Goal: Use online tool/utility: Utilize a website feature to perform a specific function

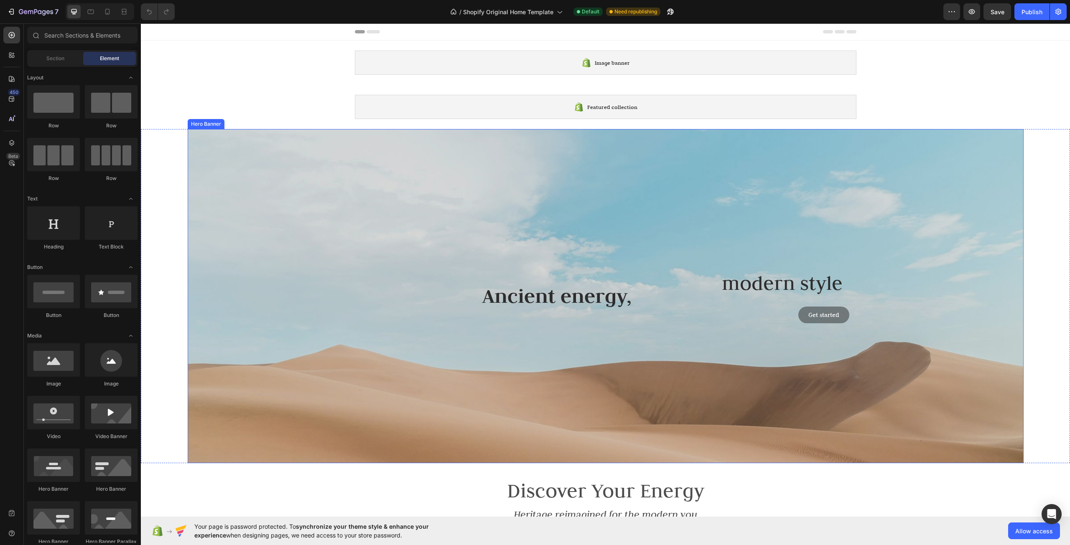
click at [647, 255] on div "Overlay" at bounding box center [606, 296] width 836 height 334
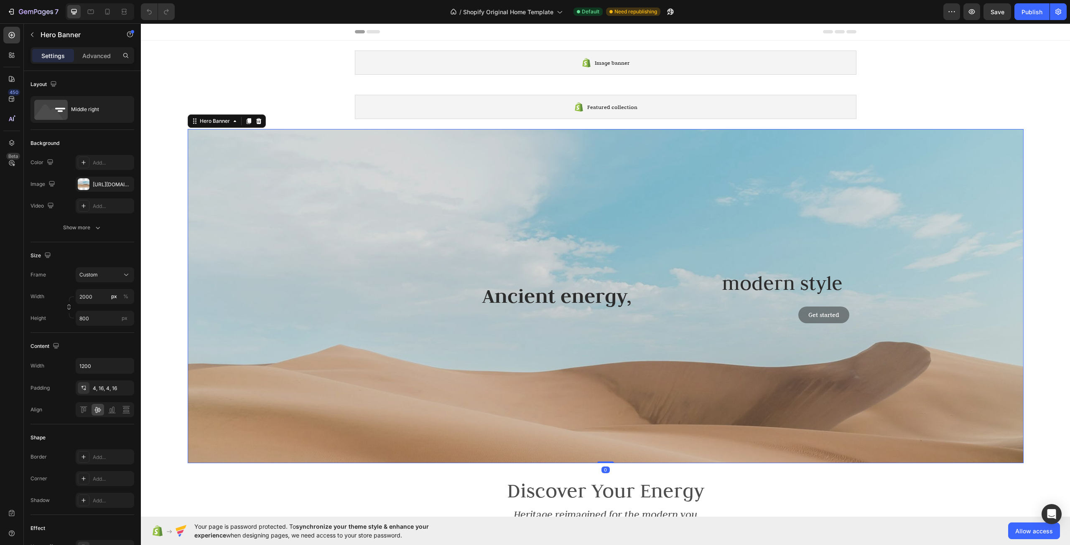
click at [596, 226] on div "Overlay" at bounding box center [606, 296] width 836 height 334
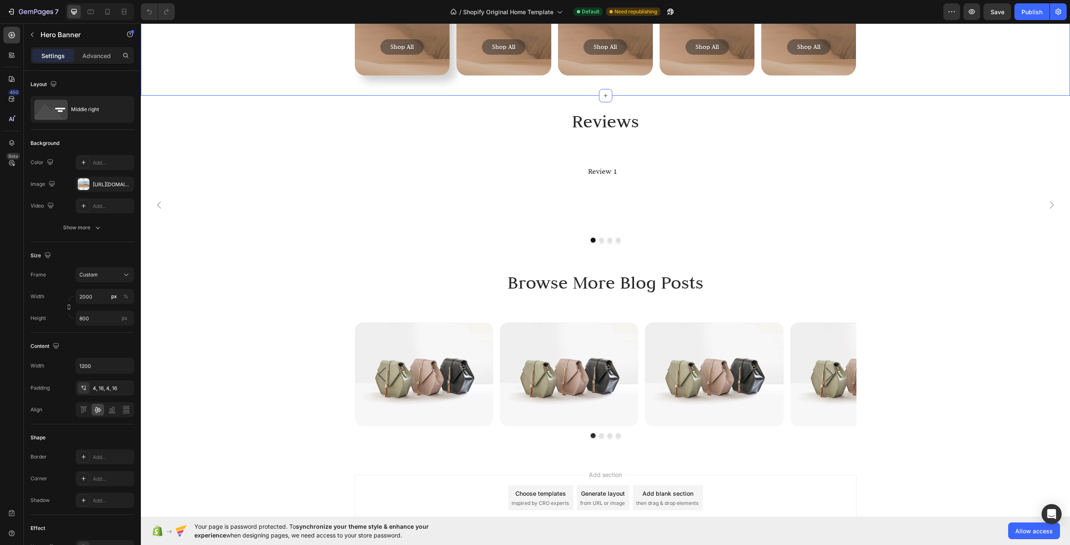
scroll to position [2883, 0]
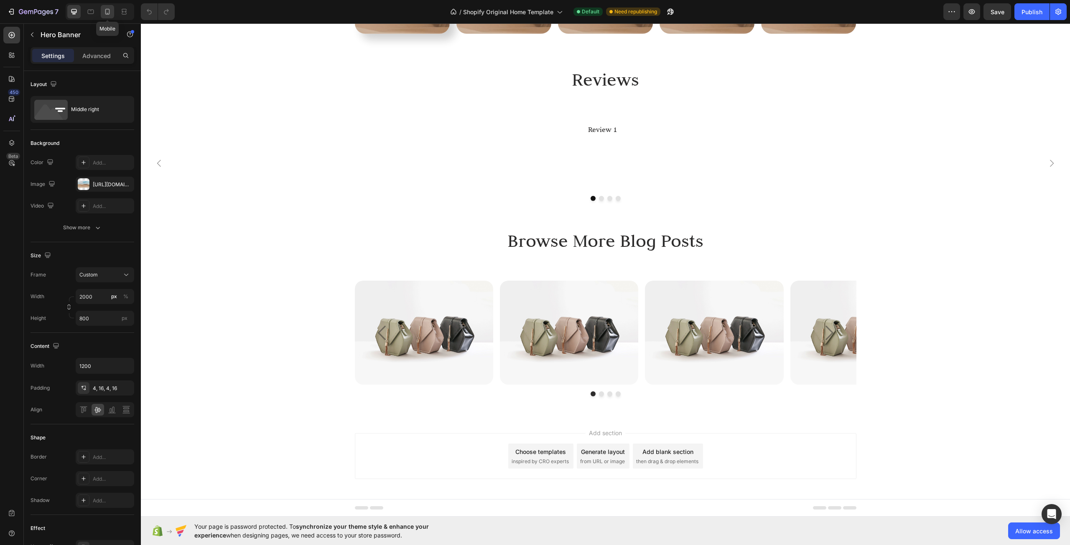
click at [113, 12] on div at bounding box center [107, 11] width 13 height 13
type input "300"
type input "100%"
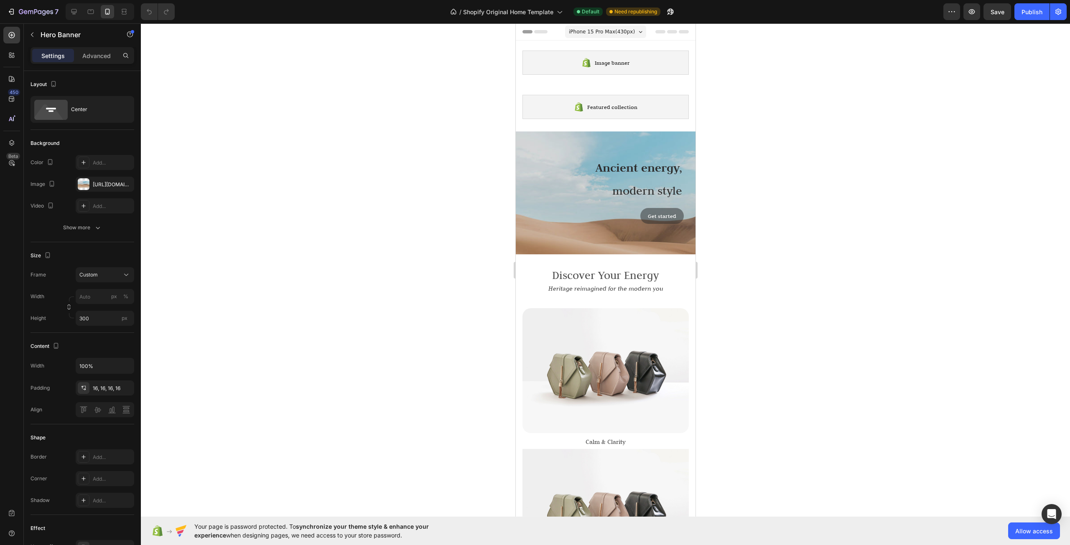
click at [608, 31] on span "iPhone 15 Pro Max ( 430 px)" at bounding box center [601, 32] width 66 height 8
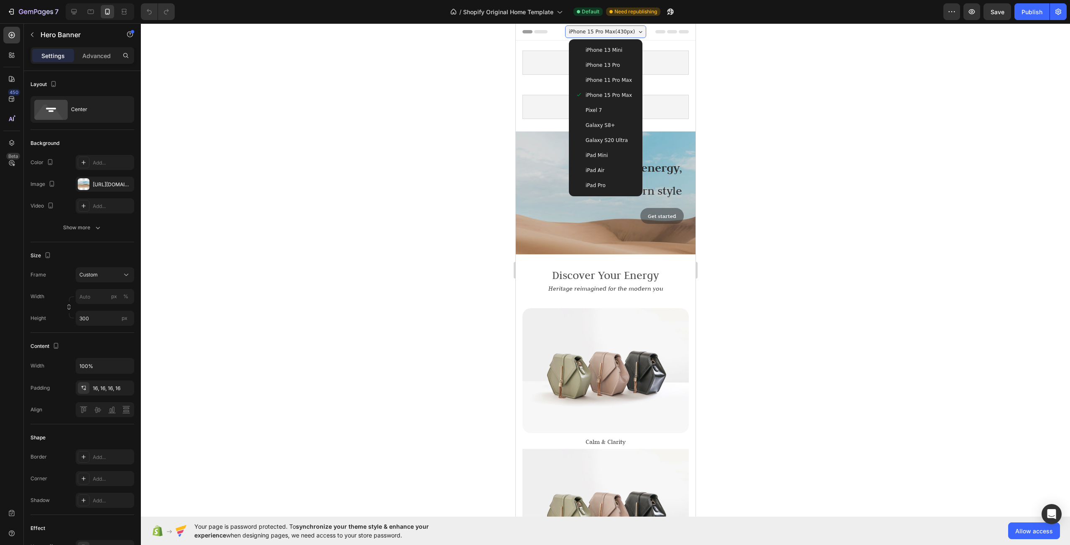
click at [601, 63] on span "iPhone 13 Pro" at bounding box center [602, 65] width 34 height 8
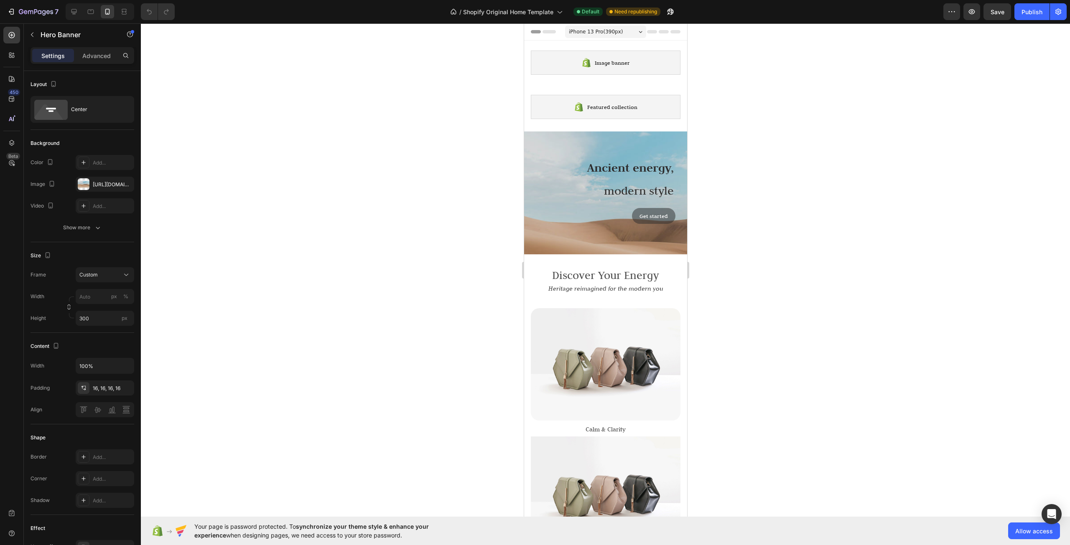
click at [601, 30] on span "iPhone 13 Pro ( 390 px)" at bounding box center [595, 32] width 54 height 8
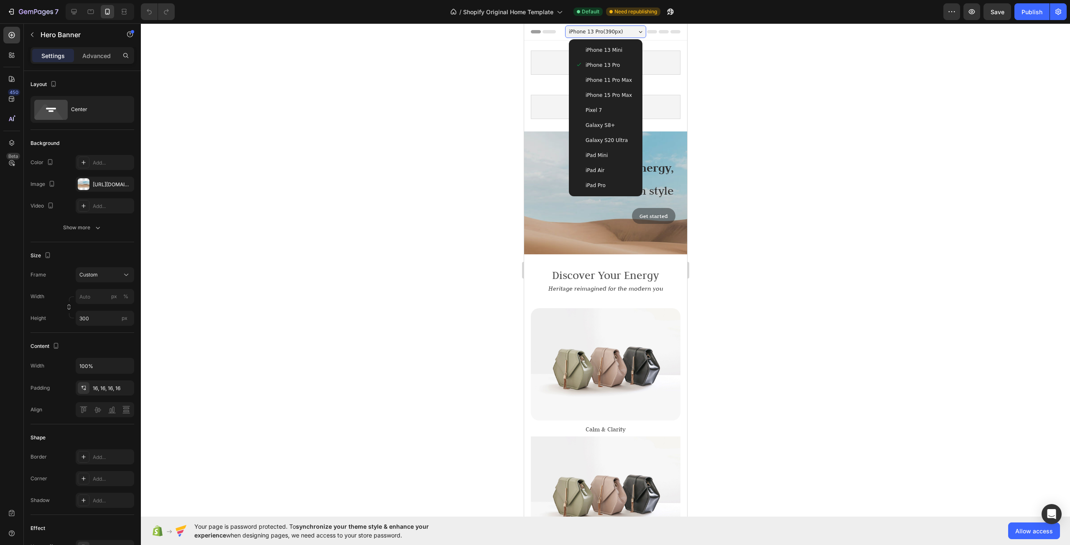
click at [743, 127] on div at bounding box center [605, 284] width 929 height 522
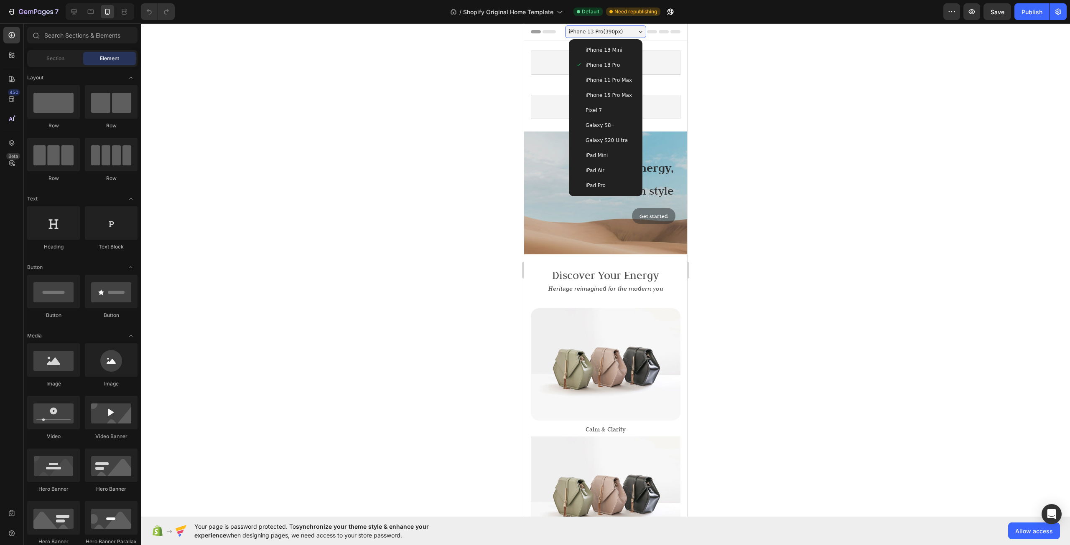
click at [619, 55] on div "iPhone 13 Mini" at bounding box center [605, 50] width 67 height 15
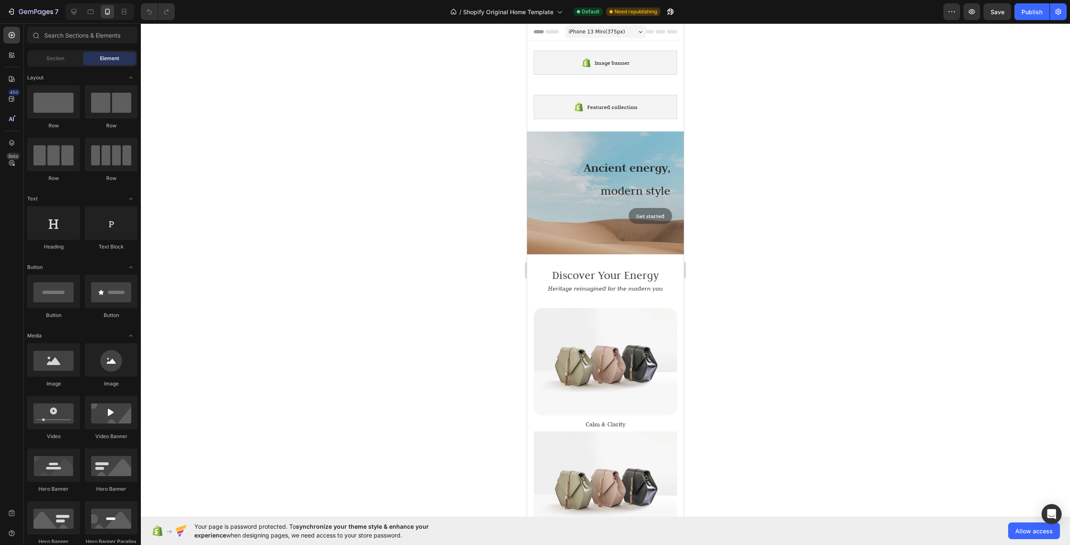
click at [621, 34] on div "iPhone 13 Mini ( 375 px)" at bounding box center [605, 31] width 81 height 13
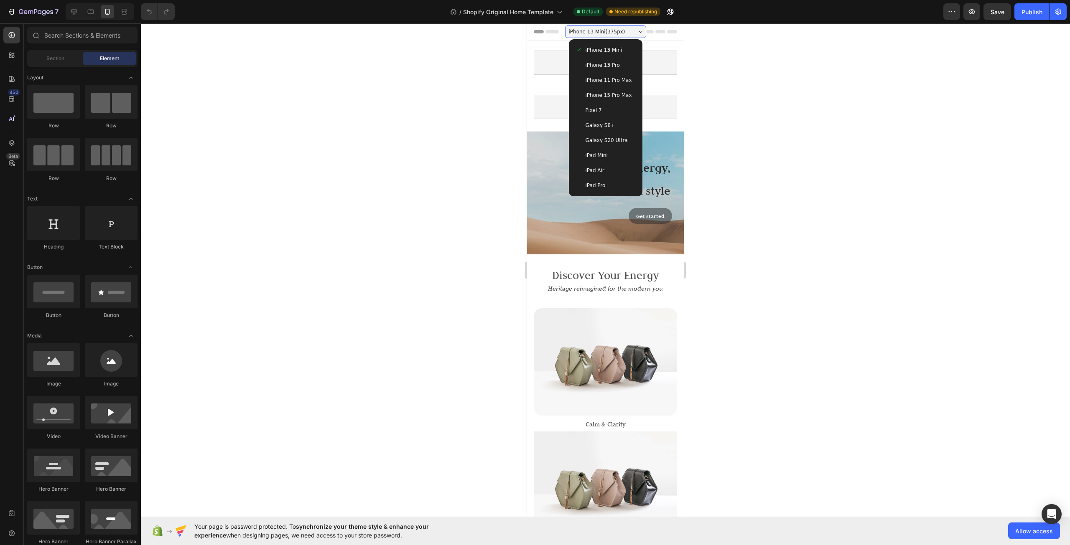
click at [622, 63] on div "iPhone 13 Pro" at bounding box center [606, 65] width 60 height 8
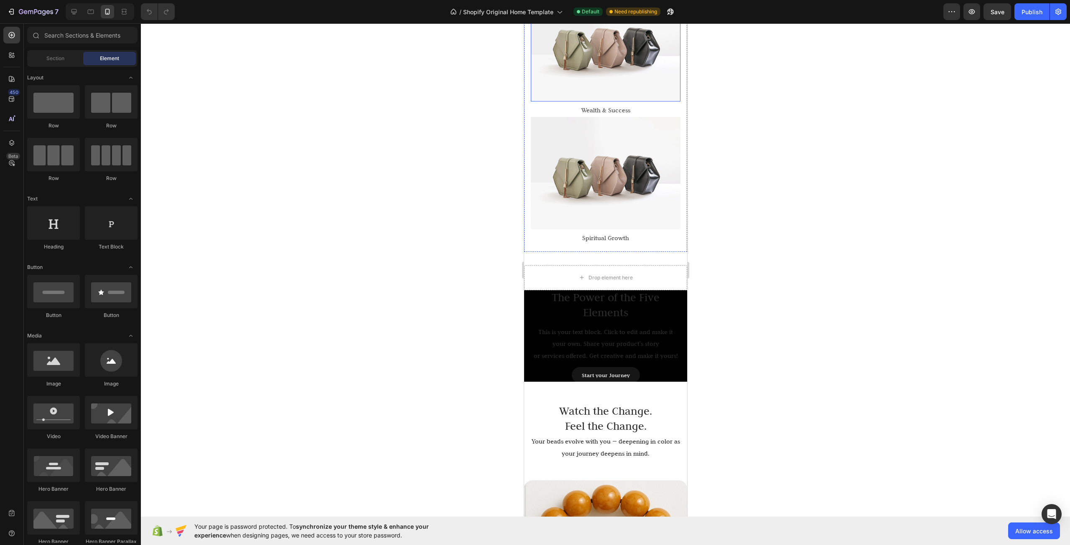
scroll to position [711, 0]
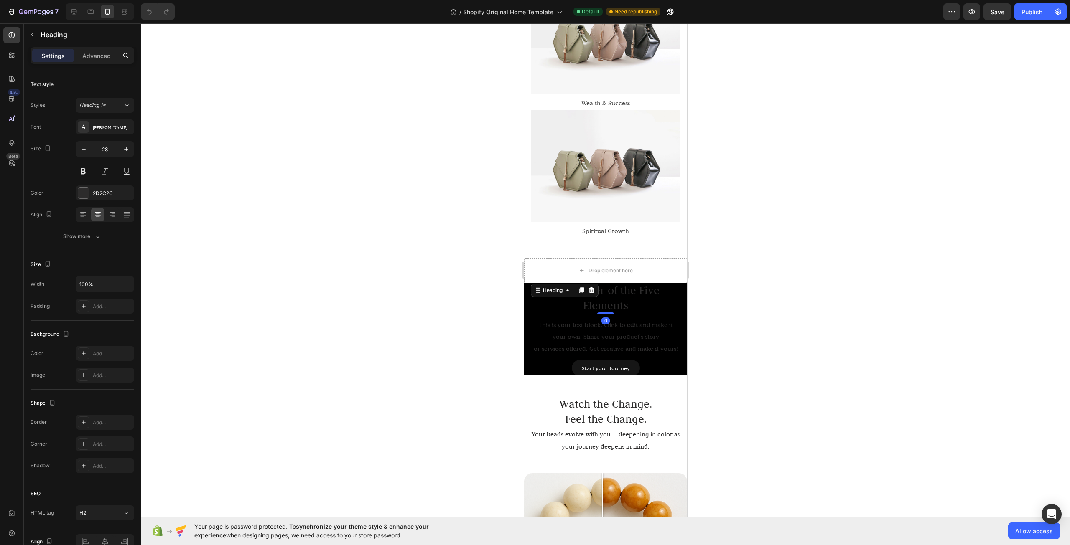
click at [536, 282] on h2 "The Power of the Five Elements" at bounding box center [605, 298] width 150 height 32
click at [467, 292] on div at bounding box center [605, 284] width 929 height 522
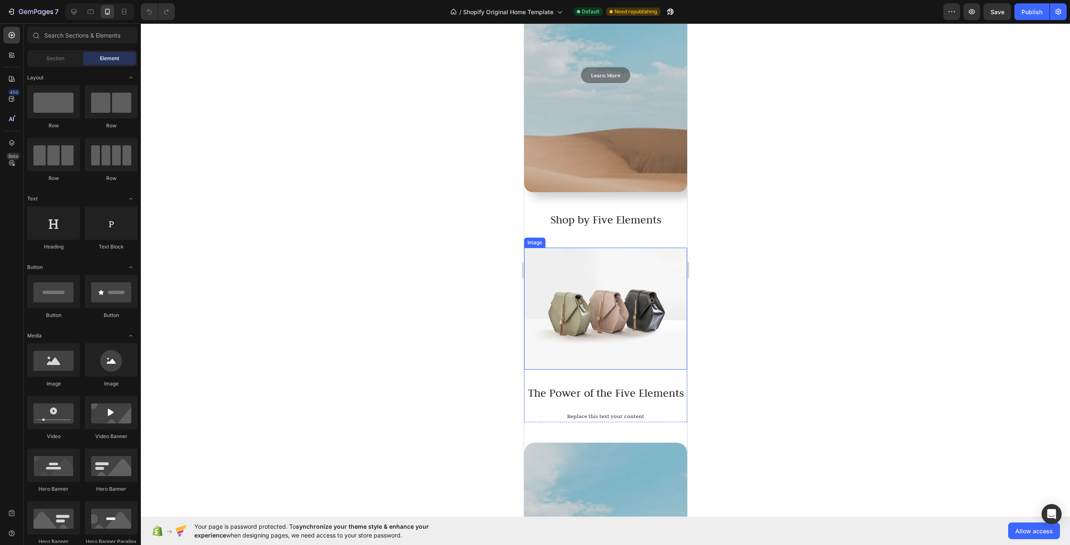
scroll to position [3051, 0]
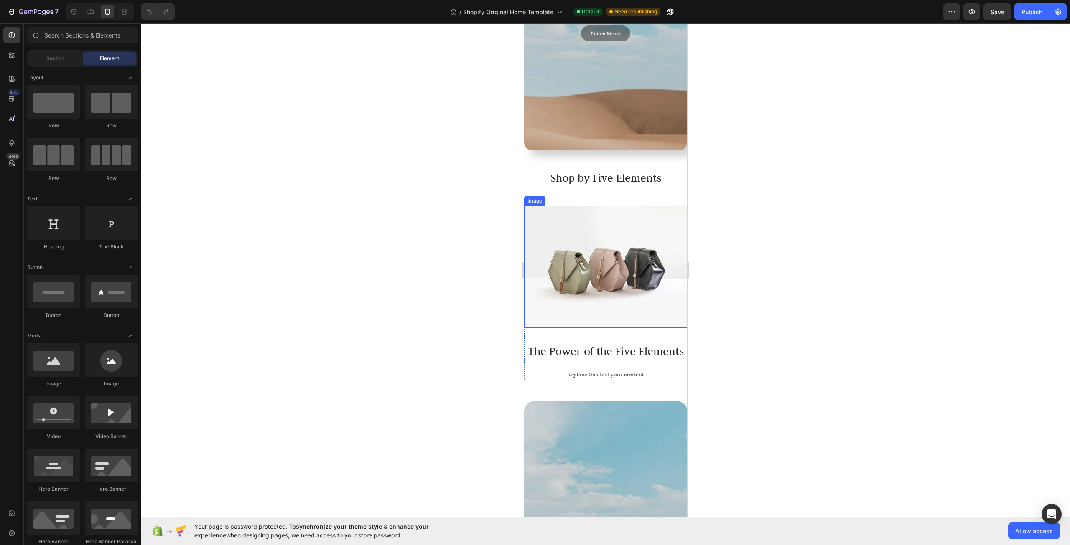
click at [599, 263] on img at bounding box center [605, 267] width 163 height 122
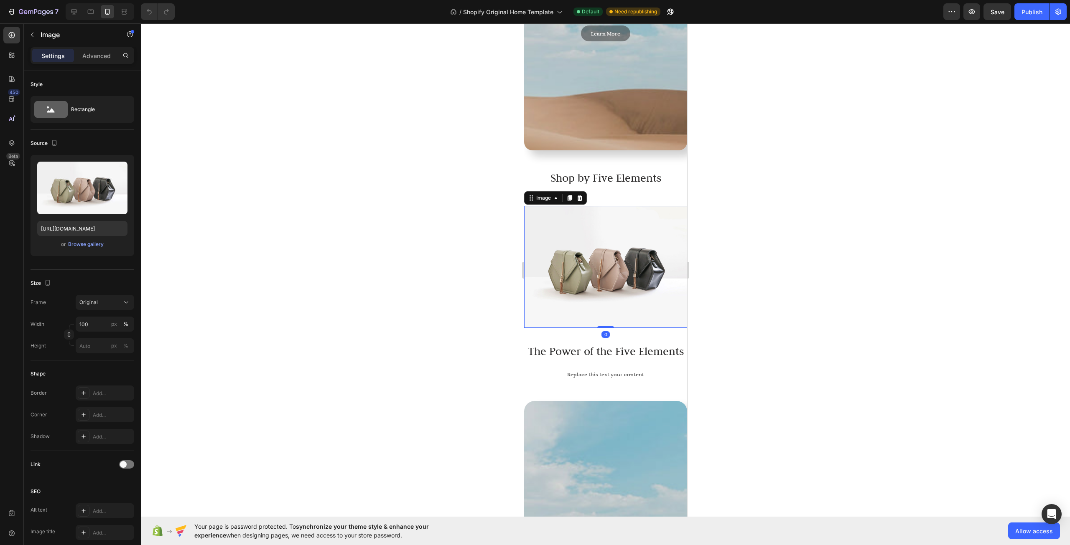
click at [756, 251] on div at bounding box center [605, 284] width 929 height 522
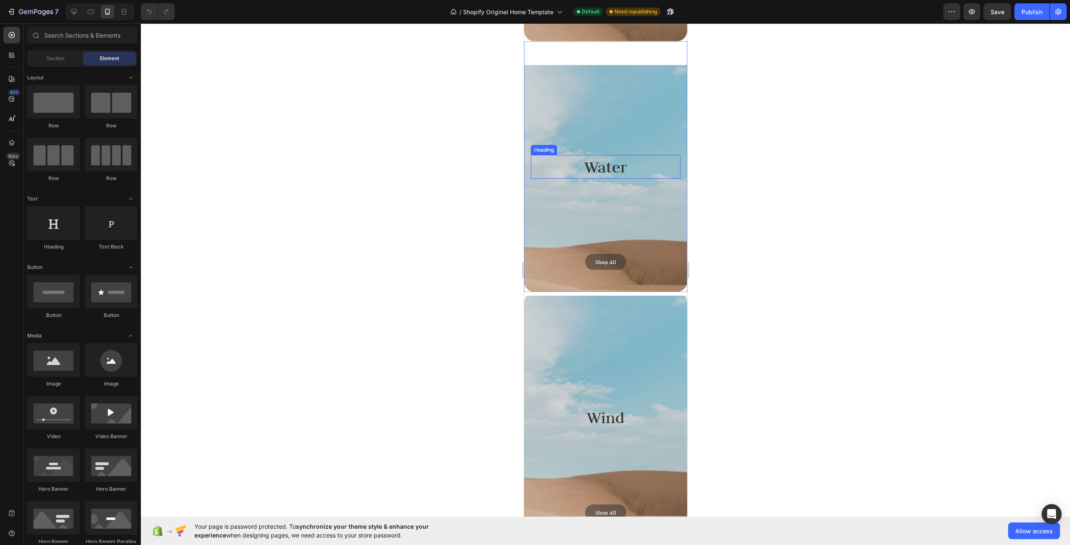
scroll to position [4180, 0]
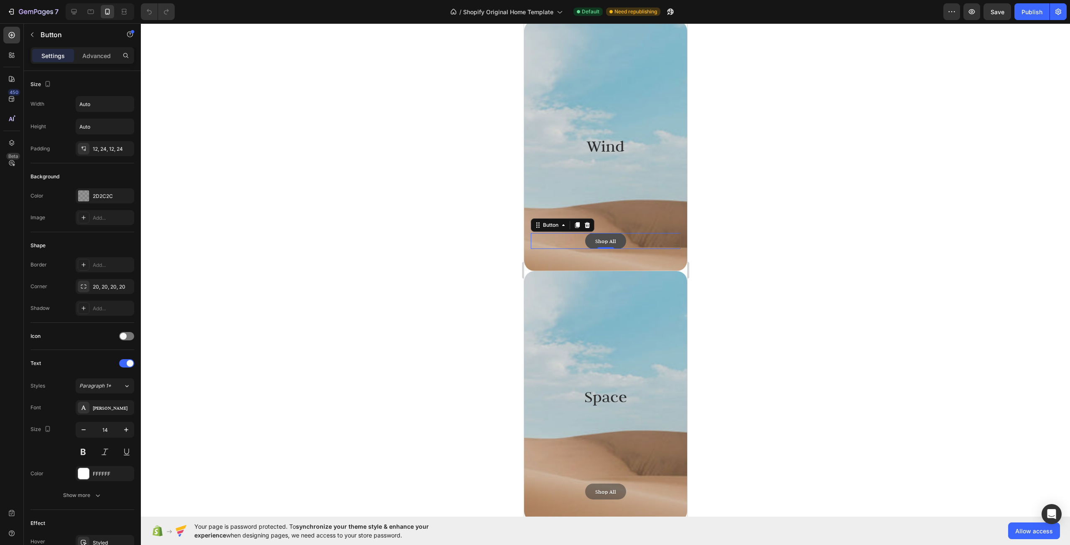
click at [620, 246] on button "Shop All" at bounding box center [605, 241] width 41 height 16
click at [726, 178] on div at bounding box center [605, 284] width 929 height 522
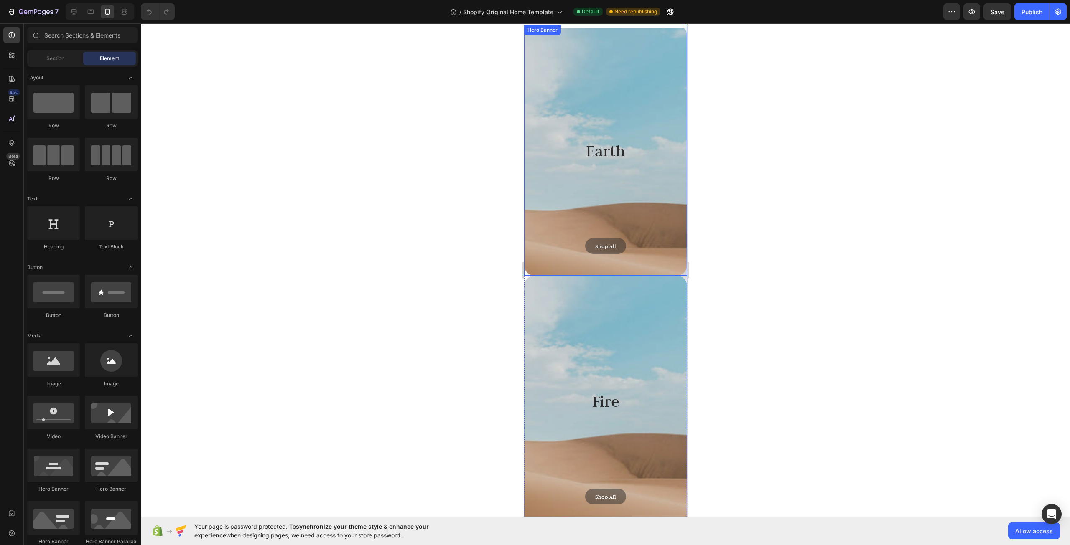
scroll to position [3344, 0]
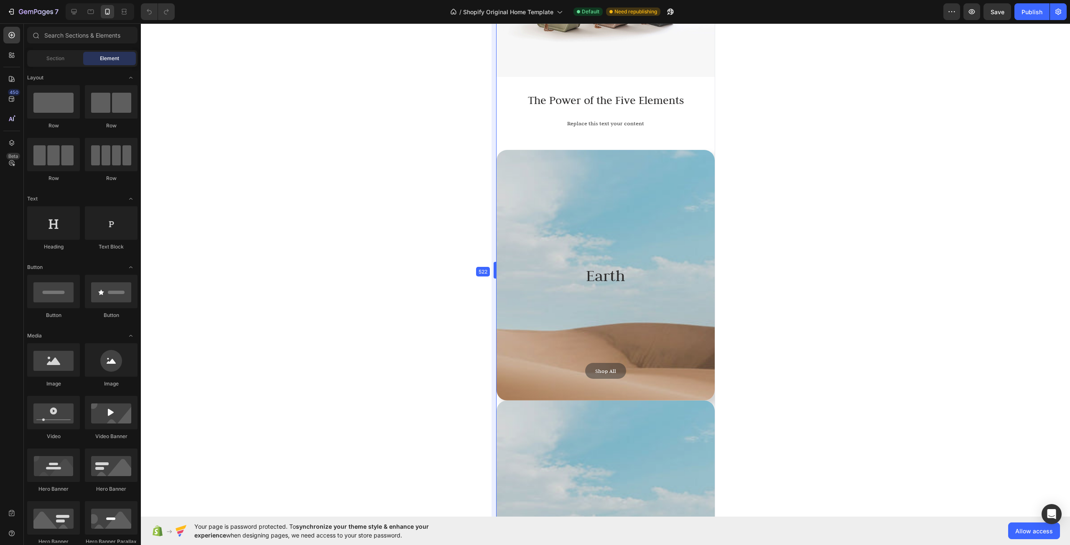
drag, startPoint x: 520, startPoint y: 158, endPoint x: 466, endPoint y: 165, distance: 53.9
click at [108, 16] on div at bounding box center [107, 11] width 13 height 13
click at [122, 13] on icon at bounding box center [123, 11] width 3 height 2
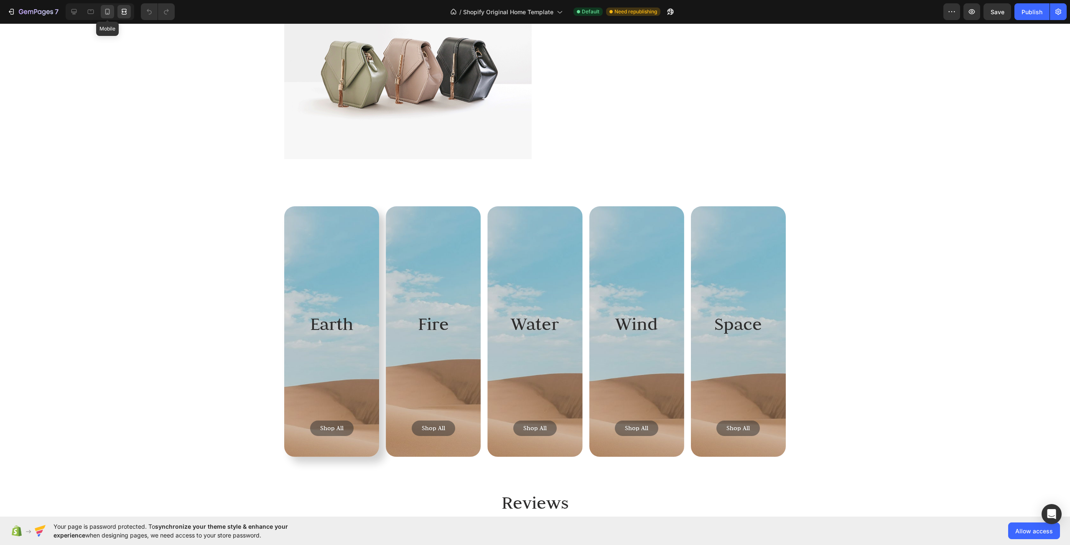
click at [109, 12] on icon at bounding box center [107, 12] width 5 height 6
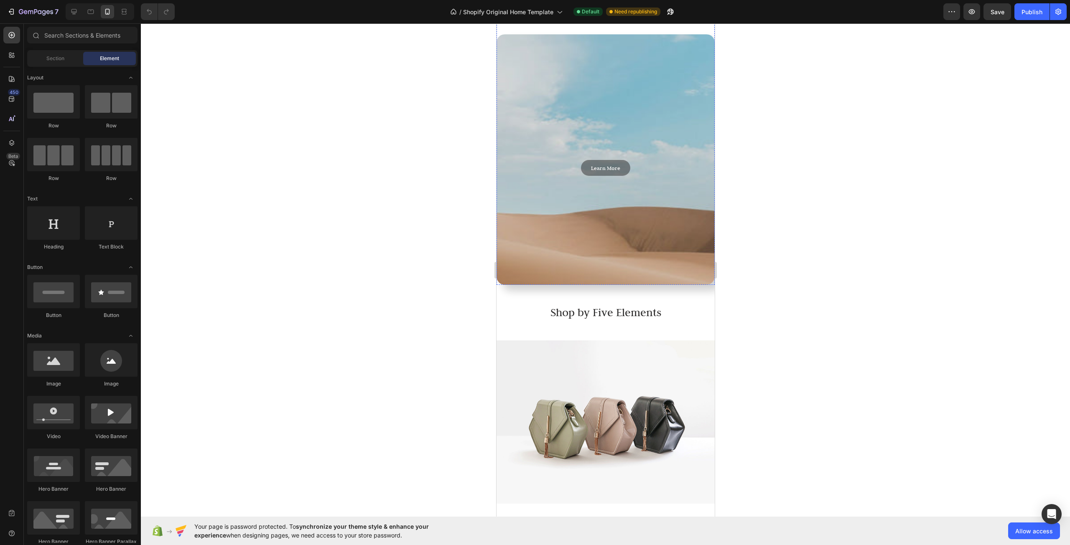
scroll to position [2926, 0]
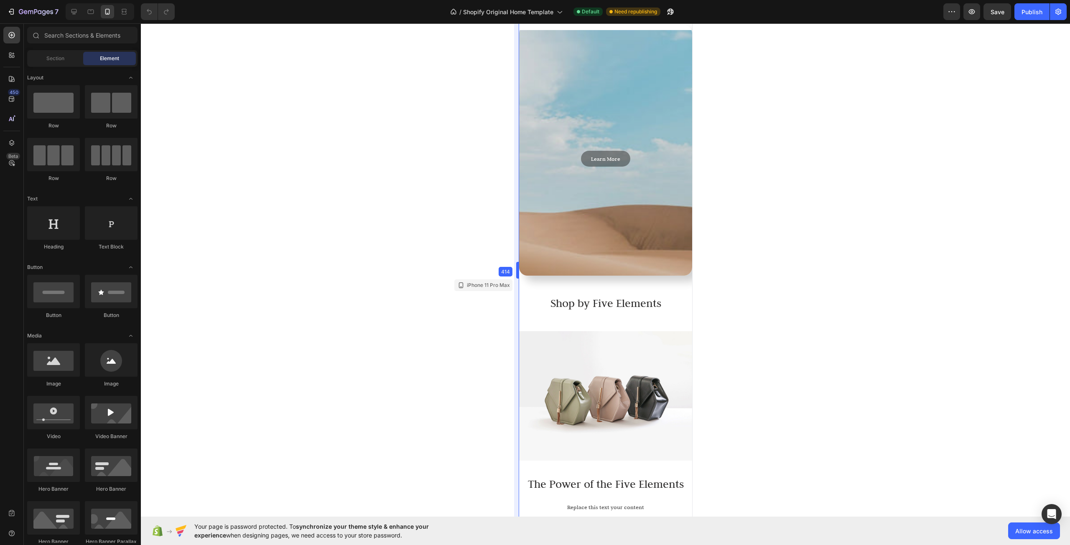
drag, startPoint x: 494, startPoint y: 267, endPoint x: 20, endPoint y: 251, distance: 474.3
click at [431, 227] on div at bounding box center [605, 284] width 929 height 522
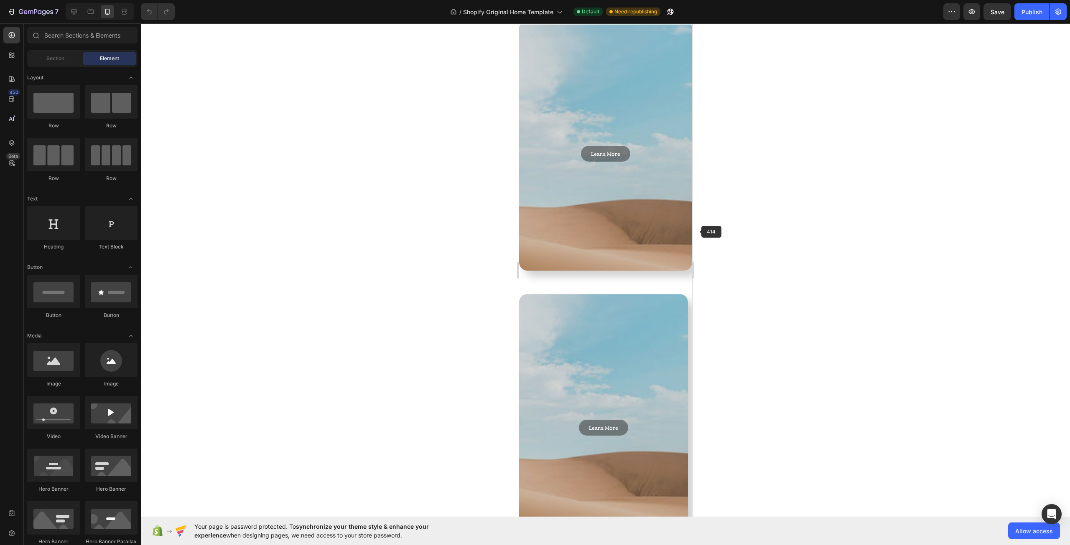
click at [715, 229] on div at bounding box center [605, 284] width 929 height 522
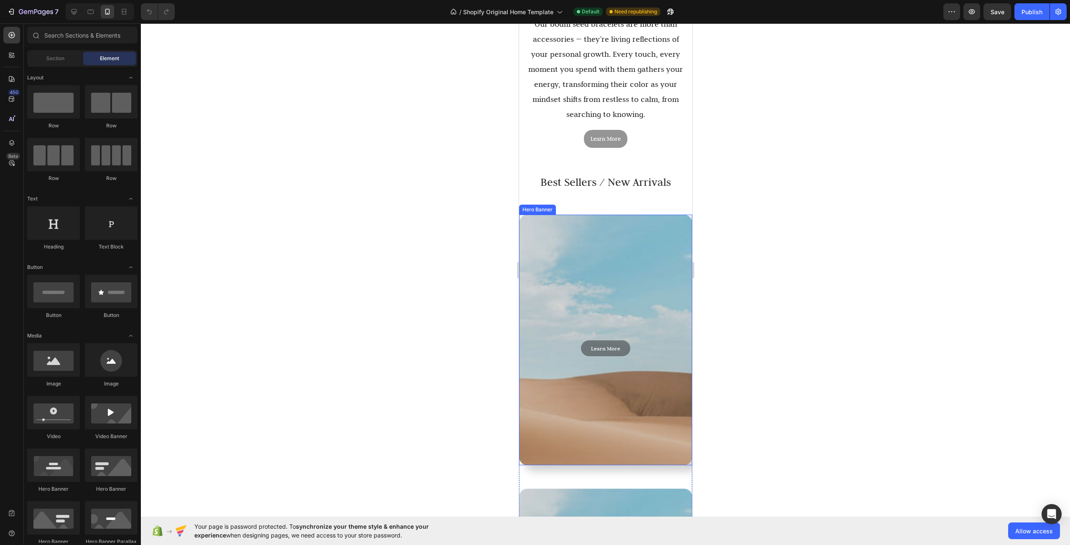
scroll to position [1797, 0]
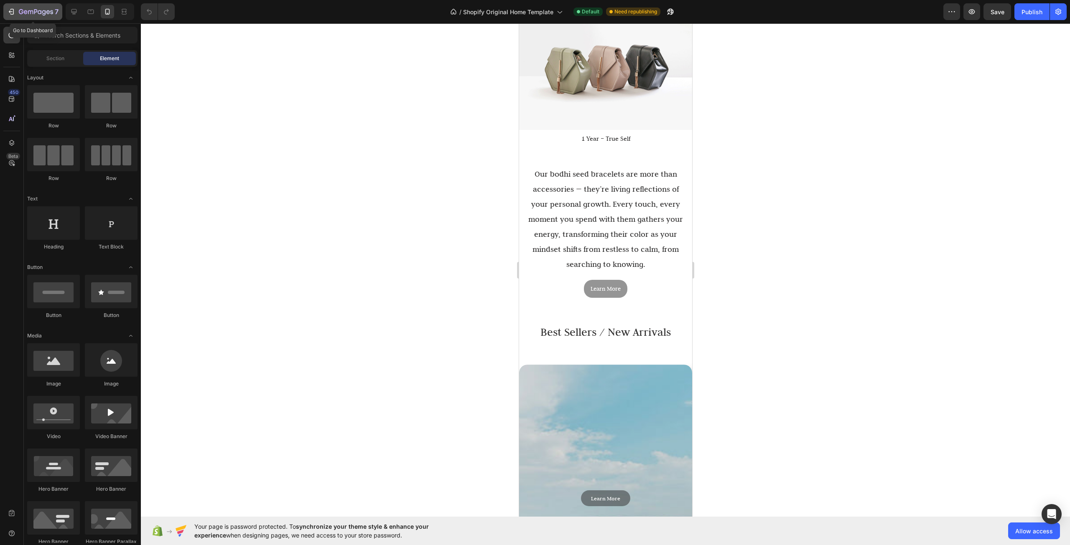
click at [48, 9] on icon "button" at bounding box center [36, 12] width 34 height 7
